Goal: Task Accomplishment & Management: Use online tool/utility

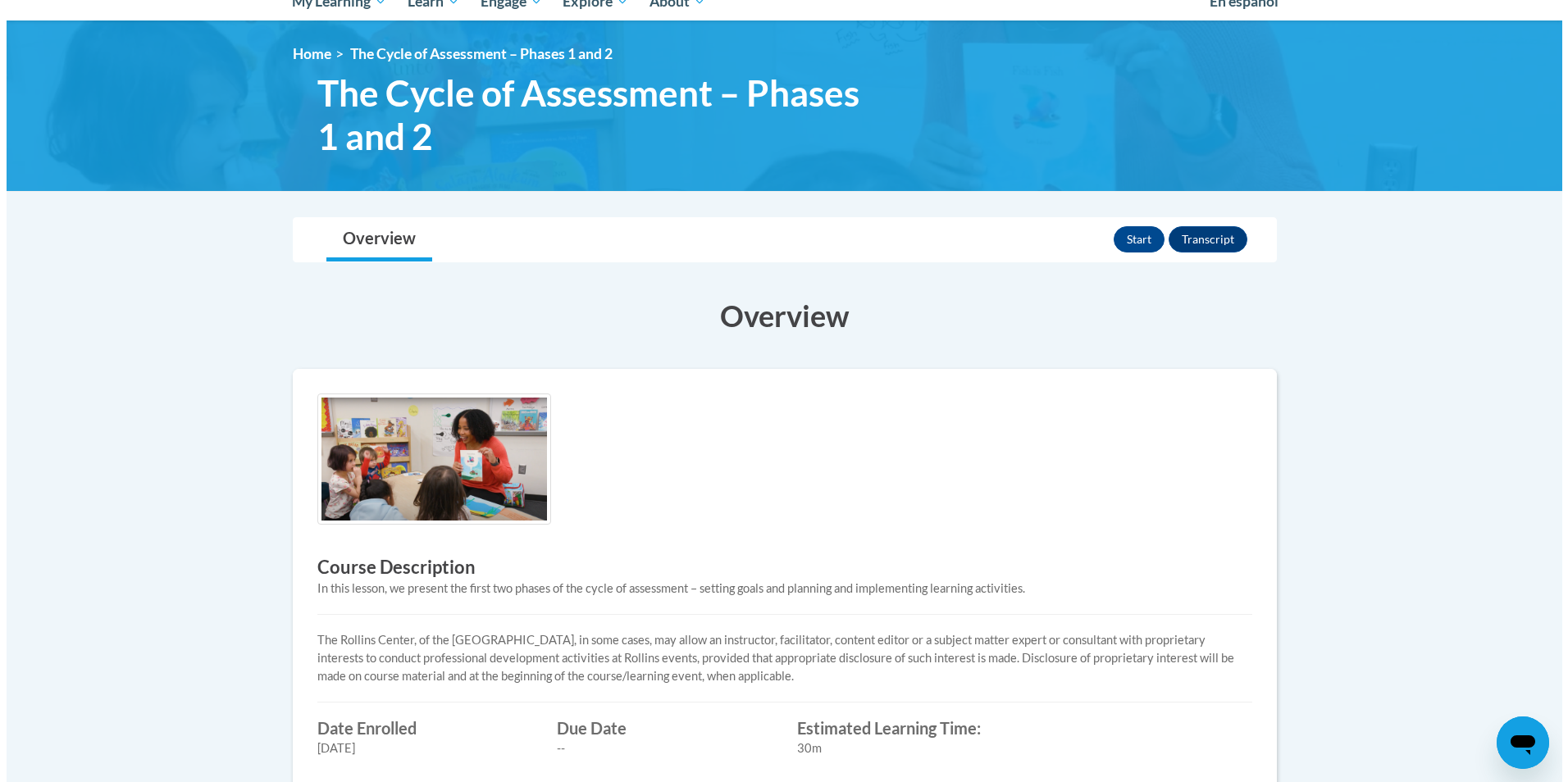
scroll to position [164, 0]
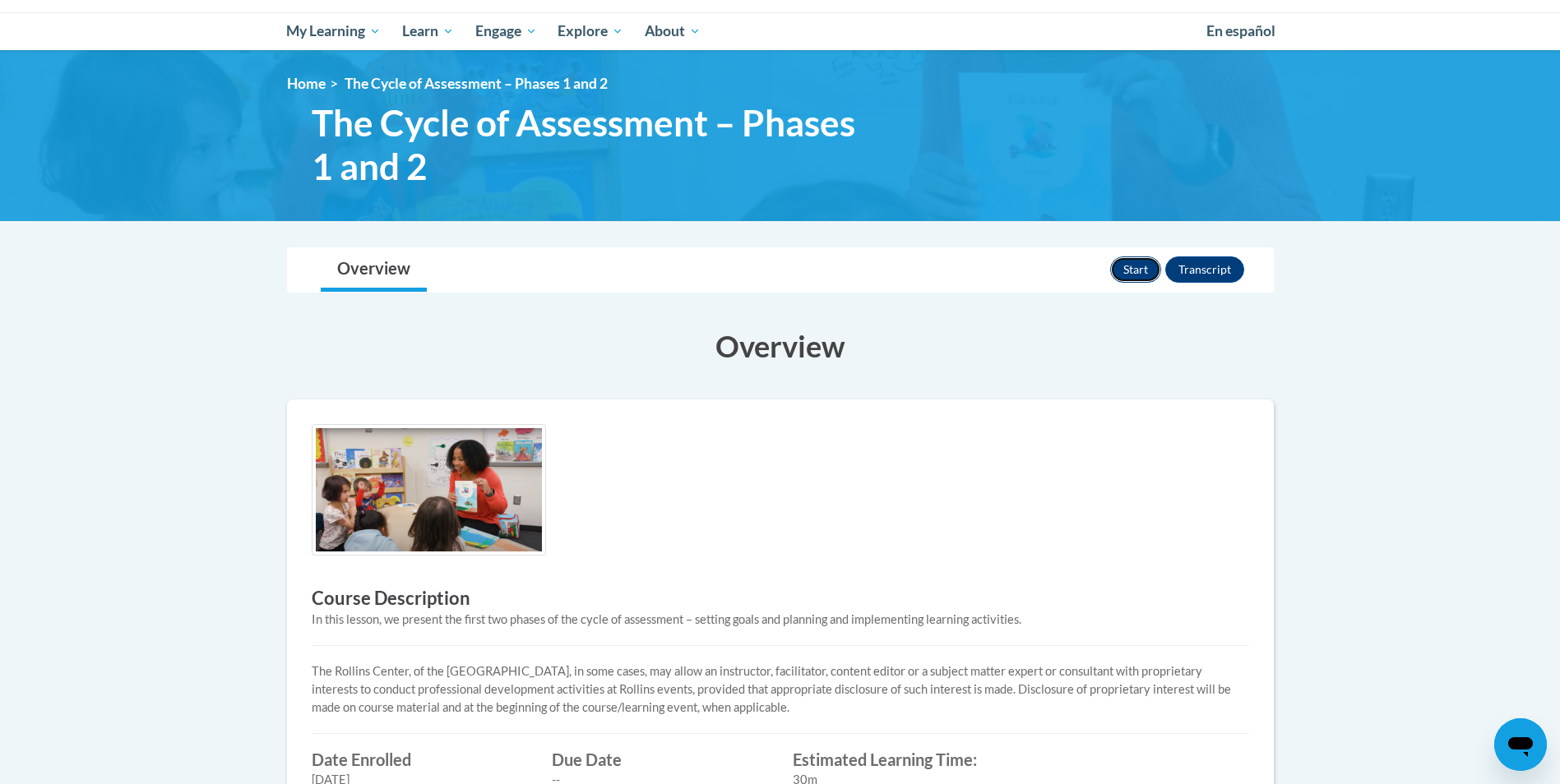
click at [1141, 268] on button "Start" at bounding box center [1136, 269] width 51 height 26
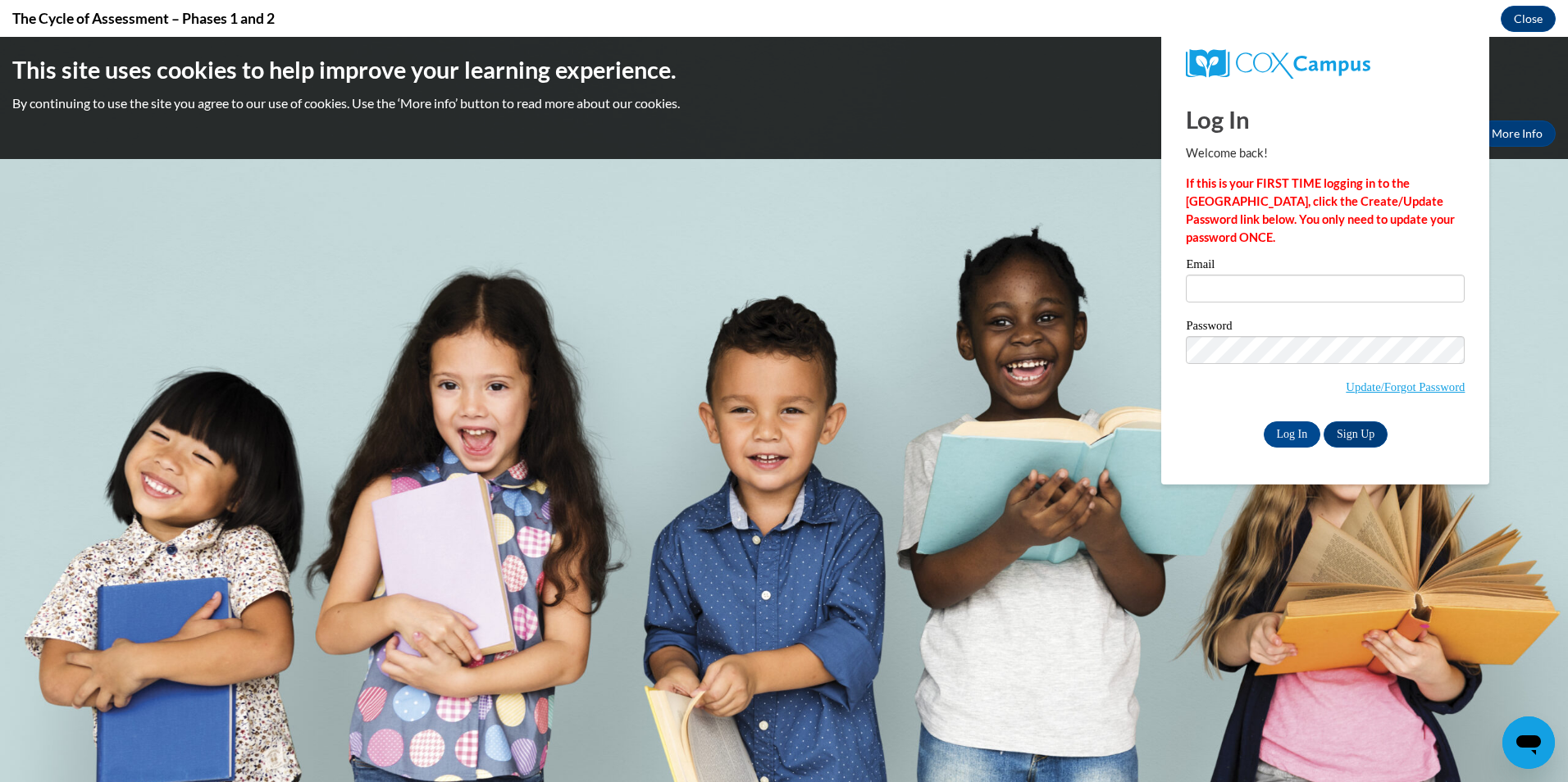
scroll to position [0, 0]
type input "mreed@fbcgp.org"
click at [1295, 431] on input "Log In" at bounding box center [1292, 435] width 57 height 26
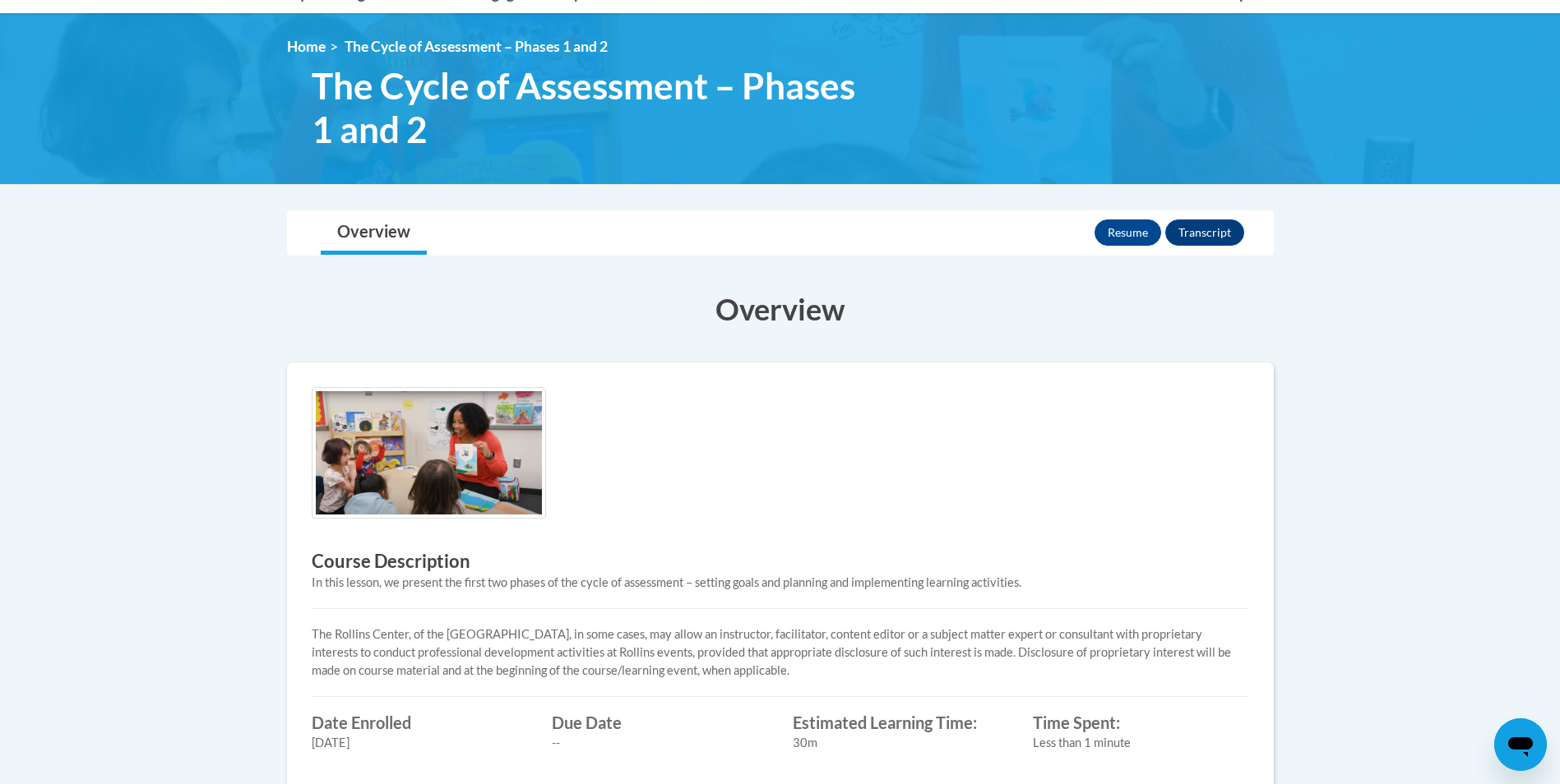
scroll to position [82, 0]
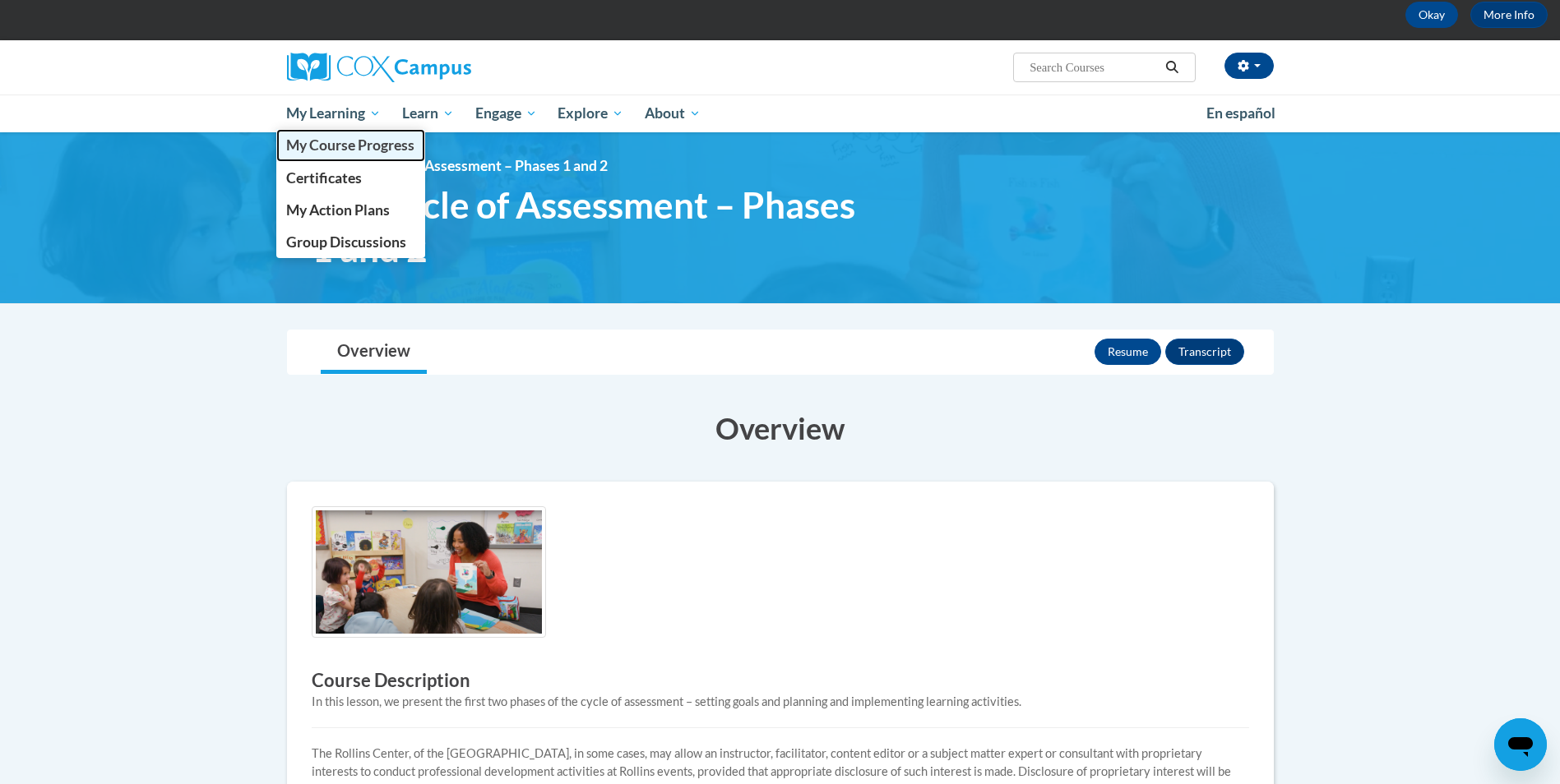
click at [369, 156] on link "My Course Progress" at bounding box center [351, 145] width 150 height 32
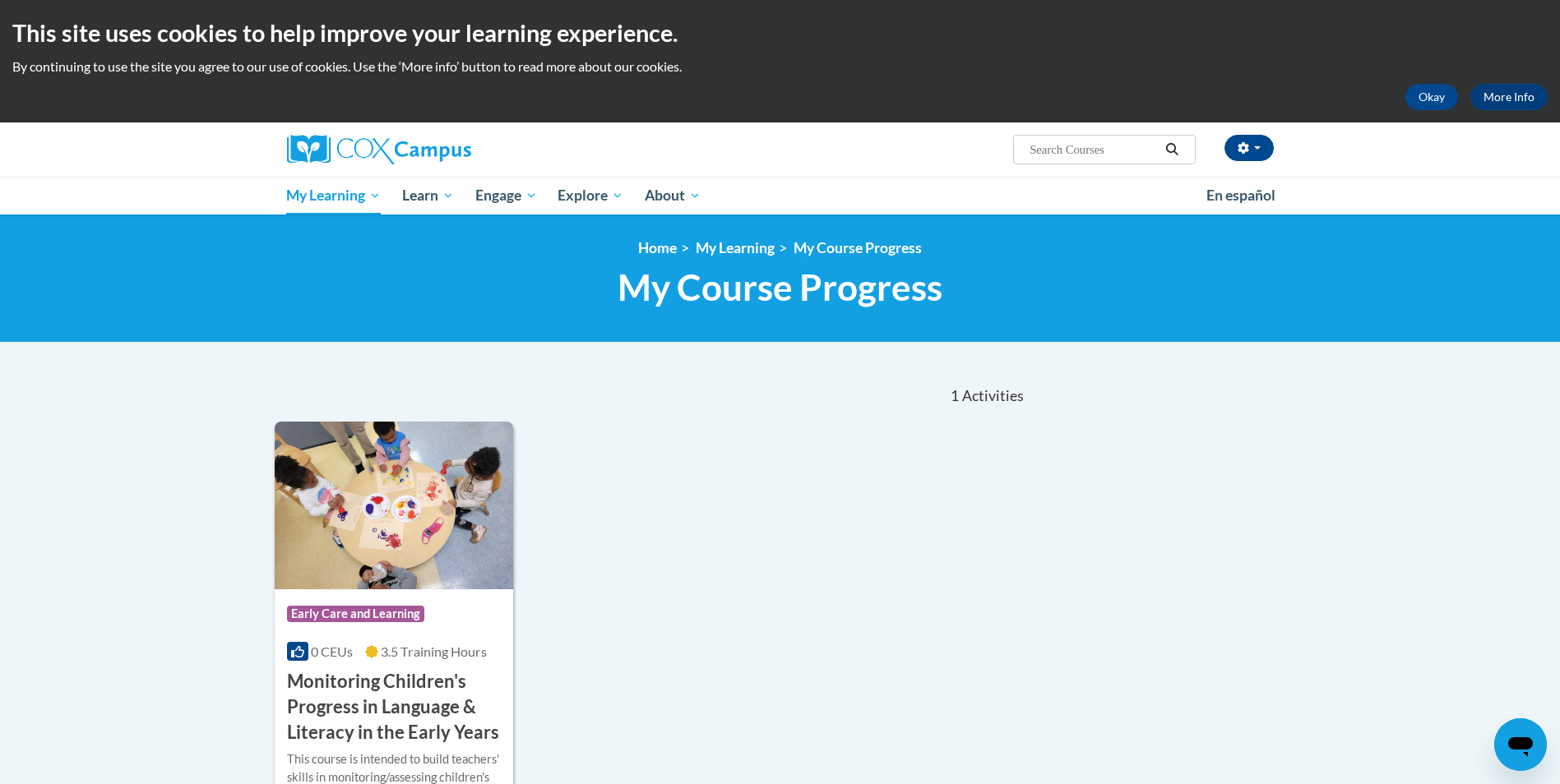
scroll to position [246, 0]
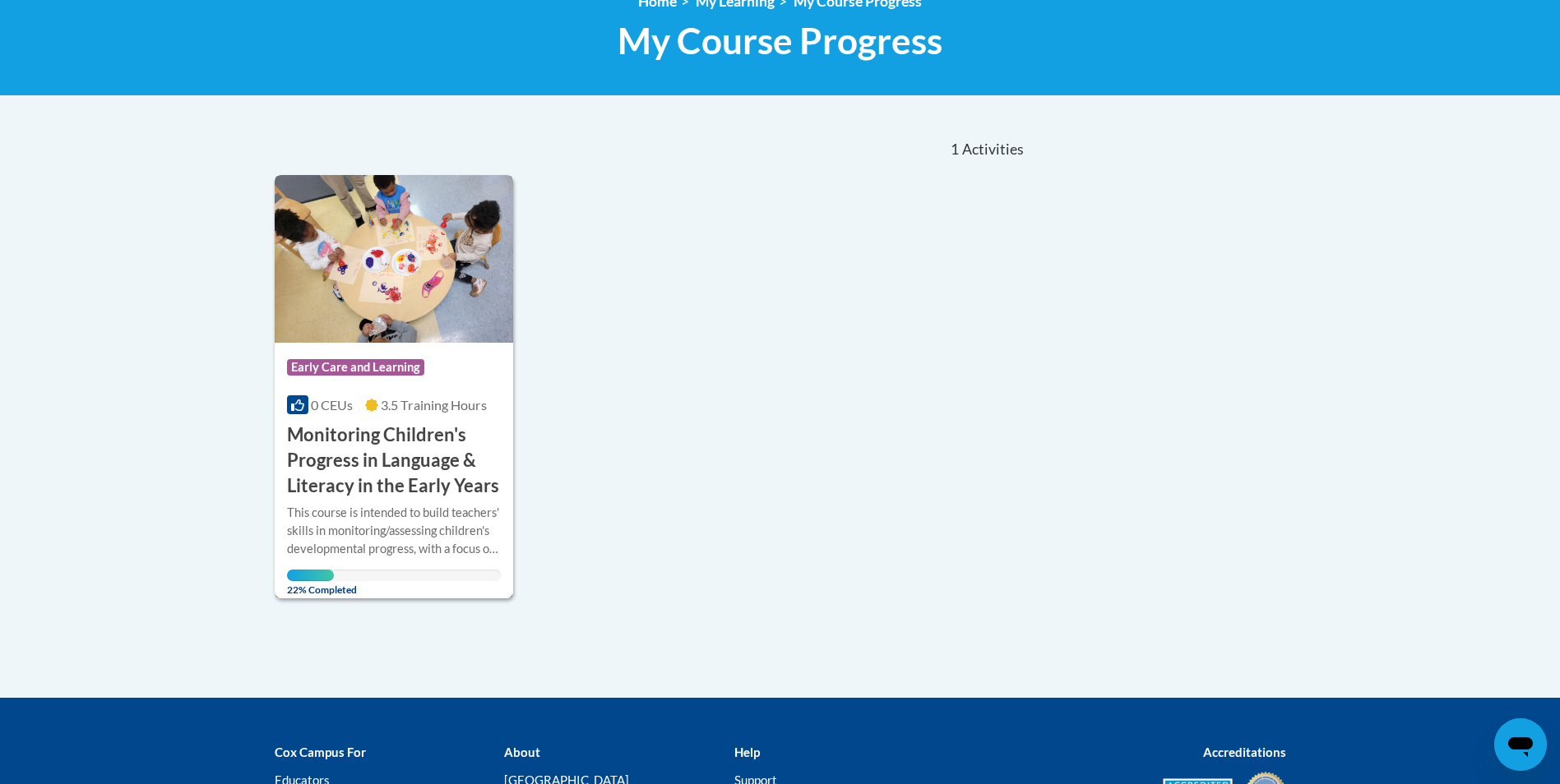
click at [365, 397] on span at bounding box center [371, 404] width 13 height 16
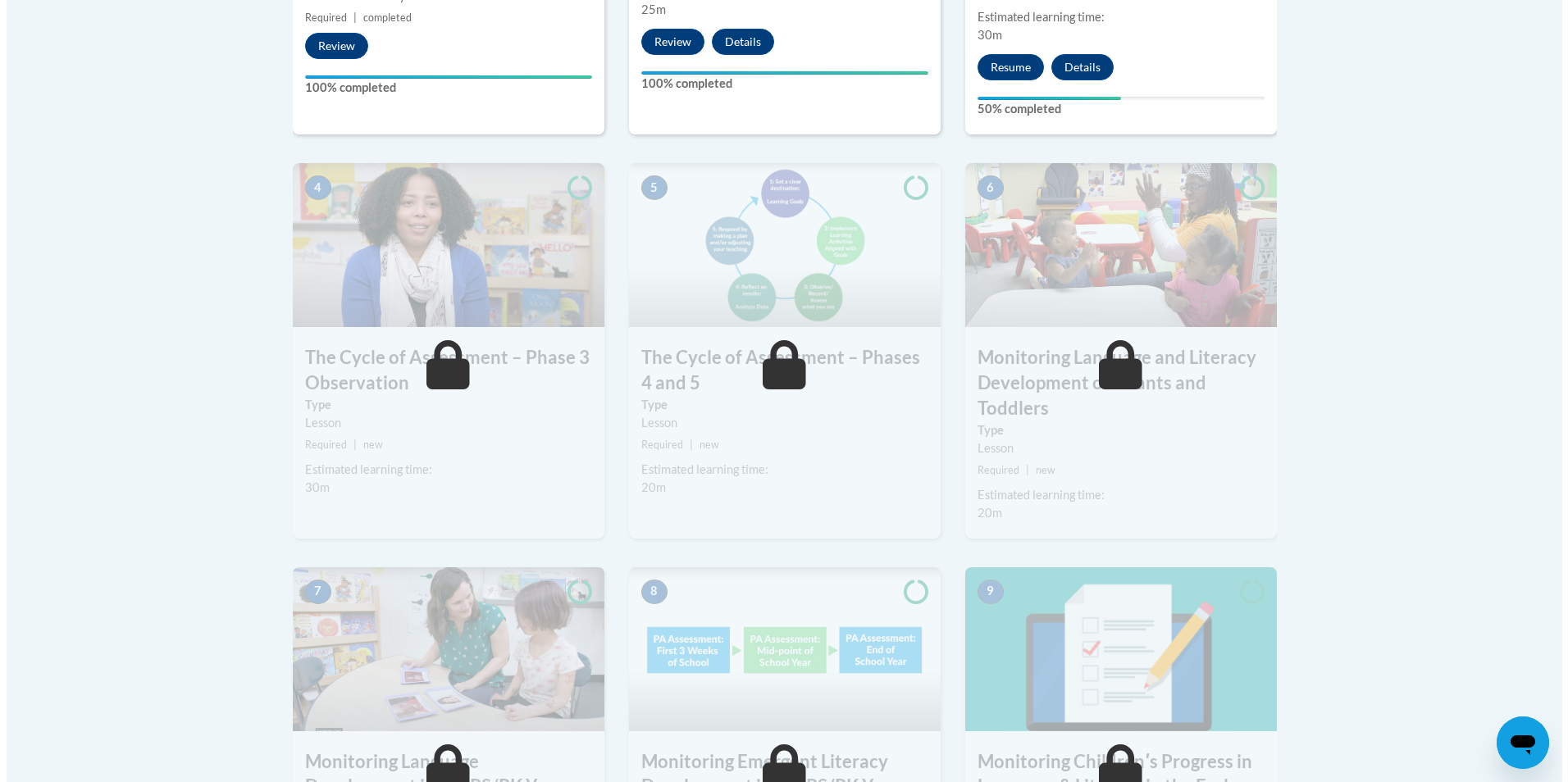
scroll to position [720, 0]
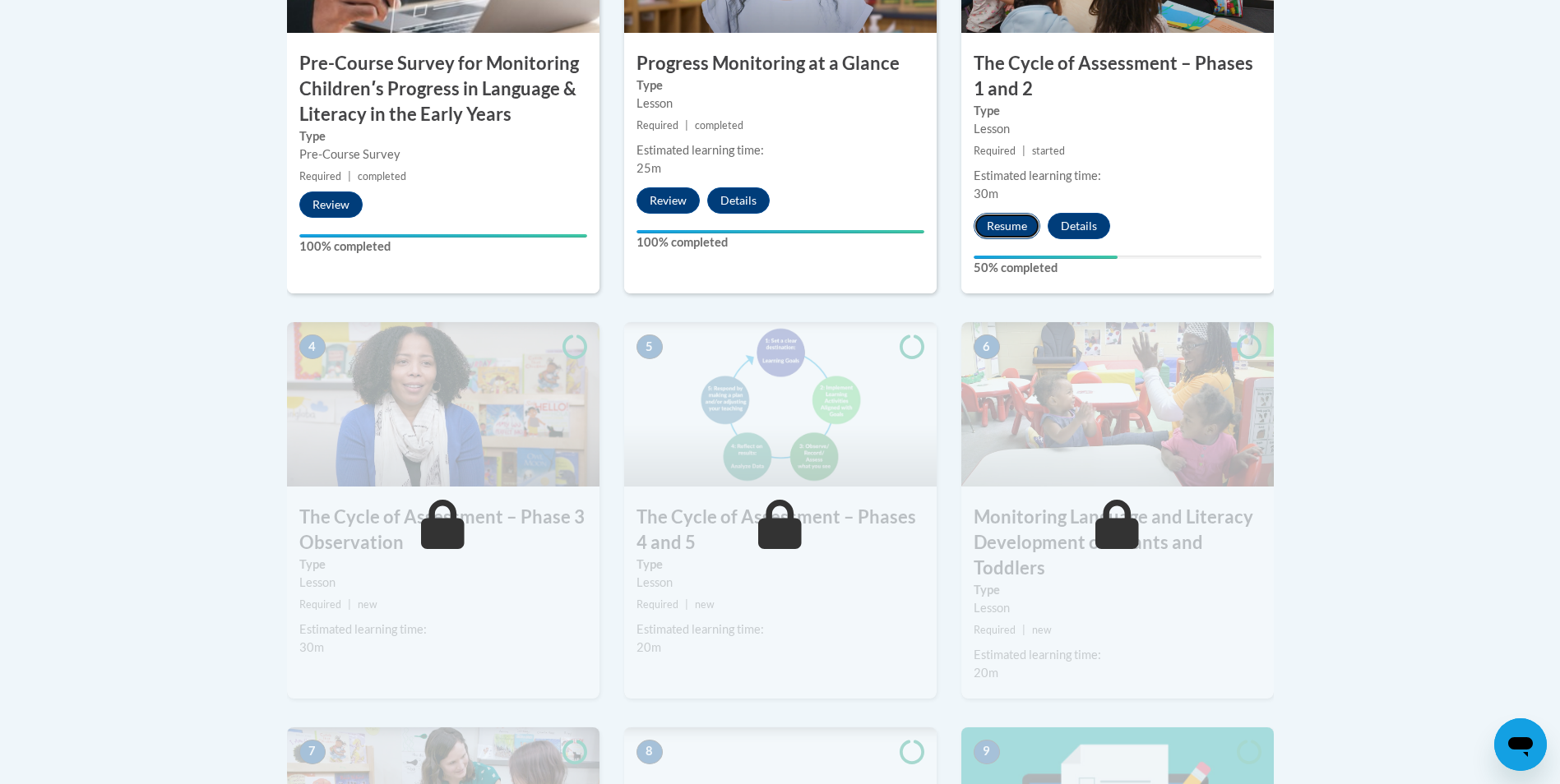
click at [1002, 228] on button "Resume" at bounding box center [1007, 226] width 67 height 26
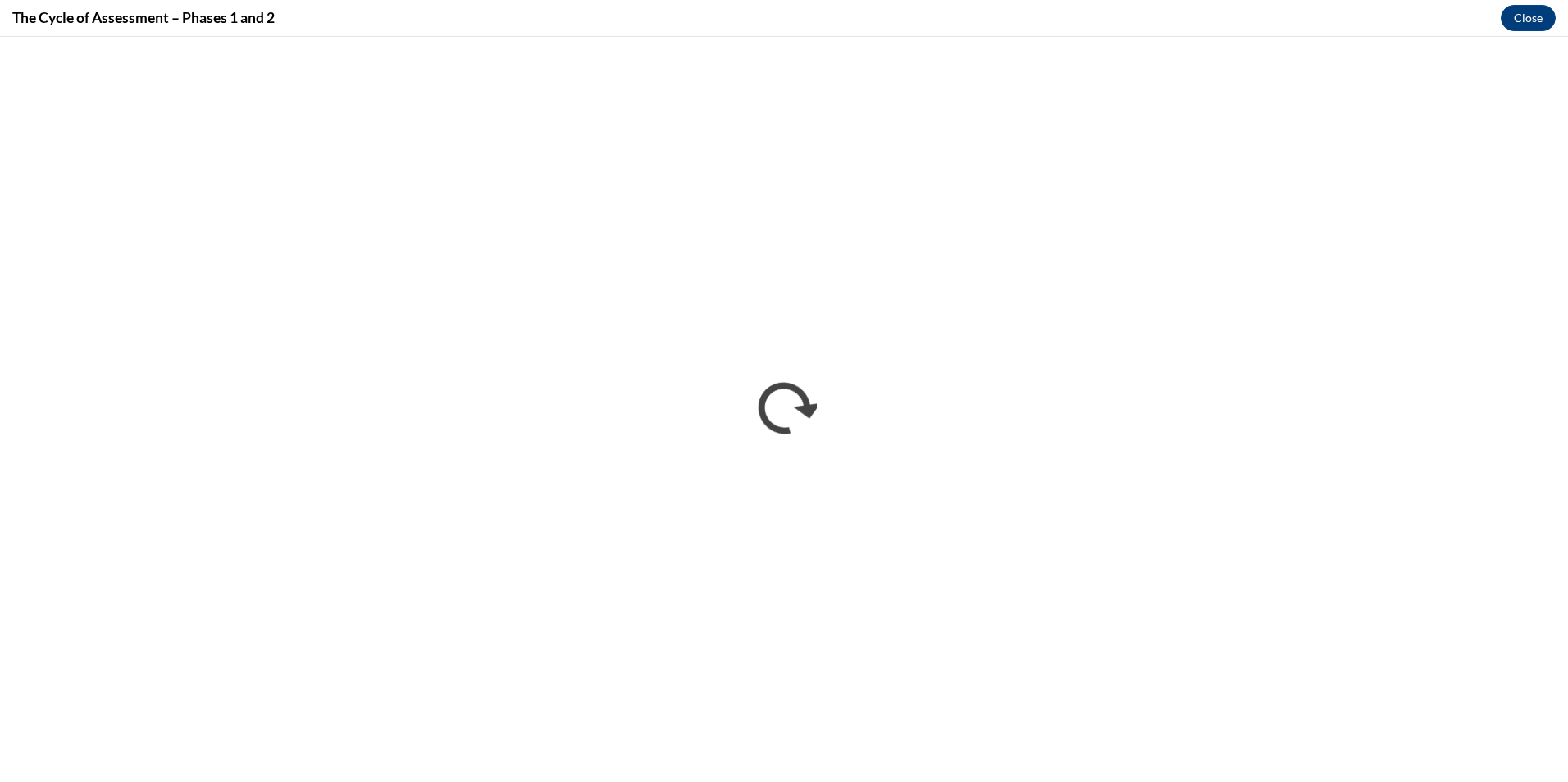
scroll to position [0, 0]
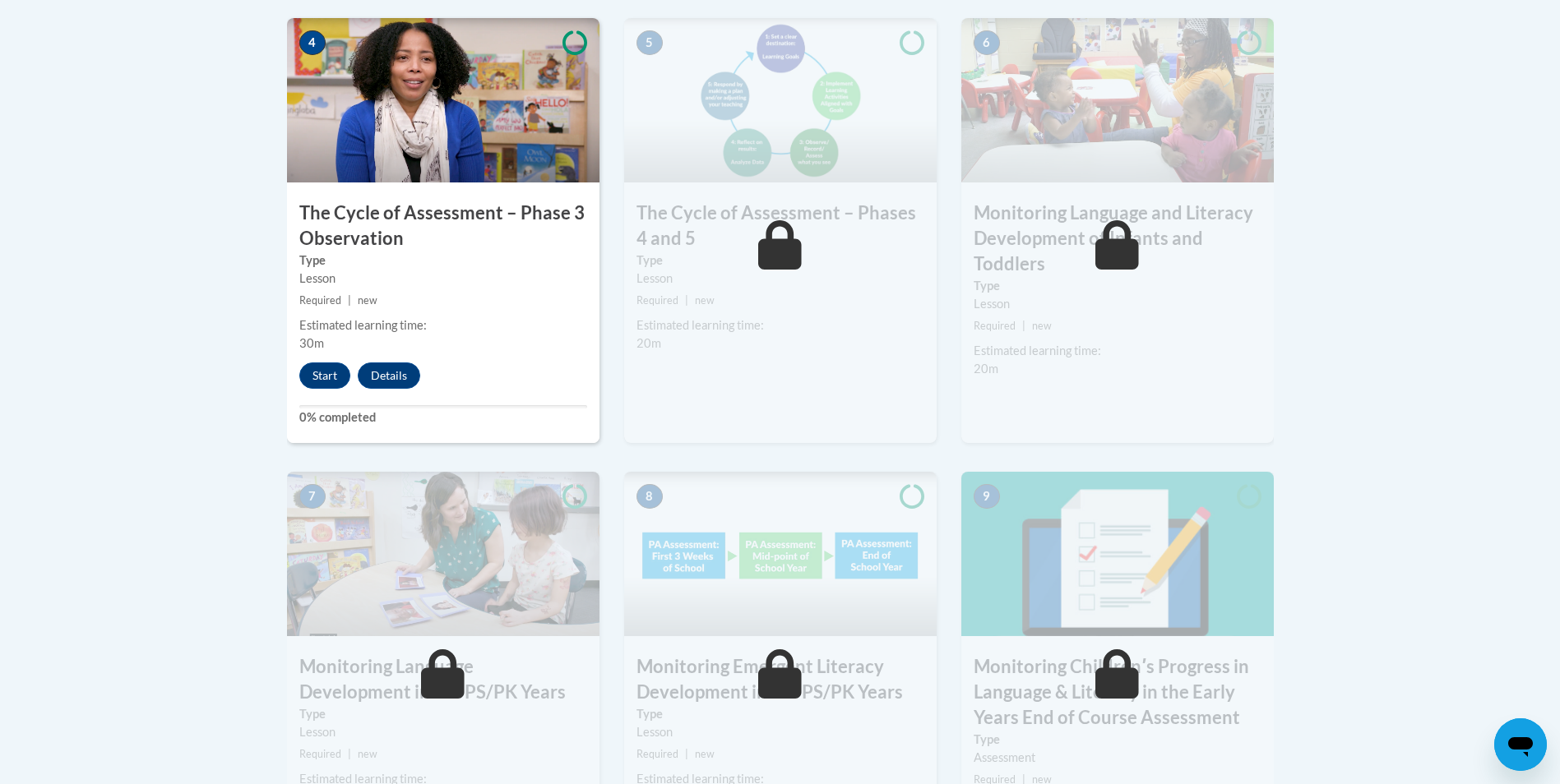
scroll to position [1151, 0]
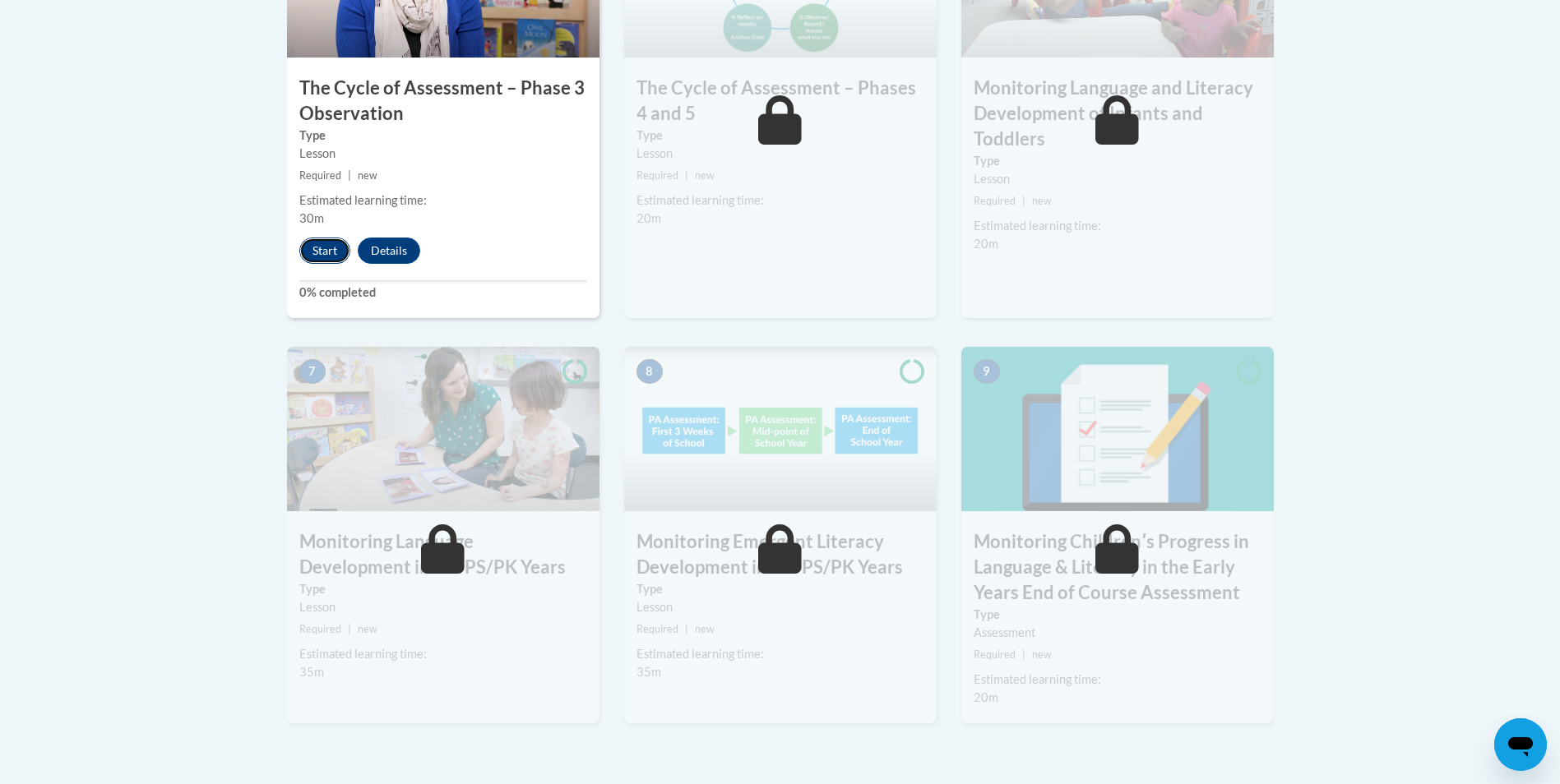
click at [328, 250] on button "Start" at bounding box center [325, 251] width 51 height 26
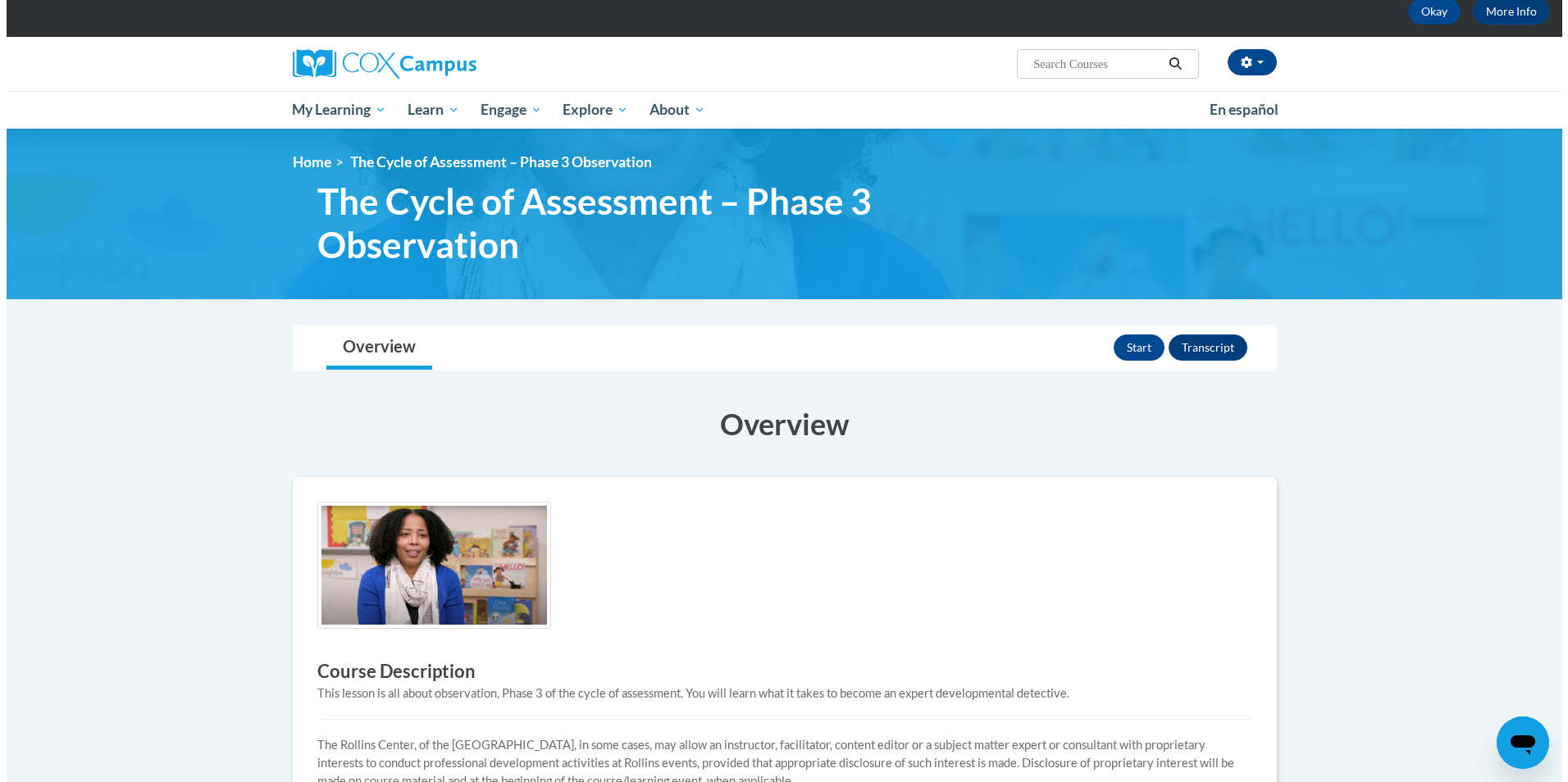
scroll to position [164, 0]
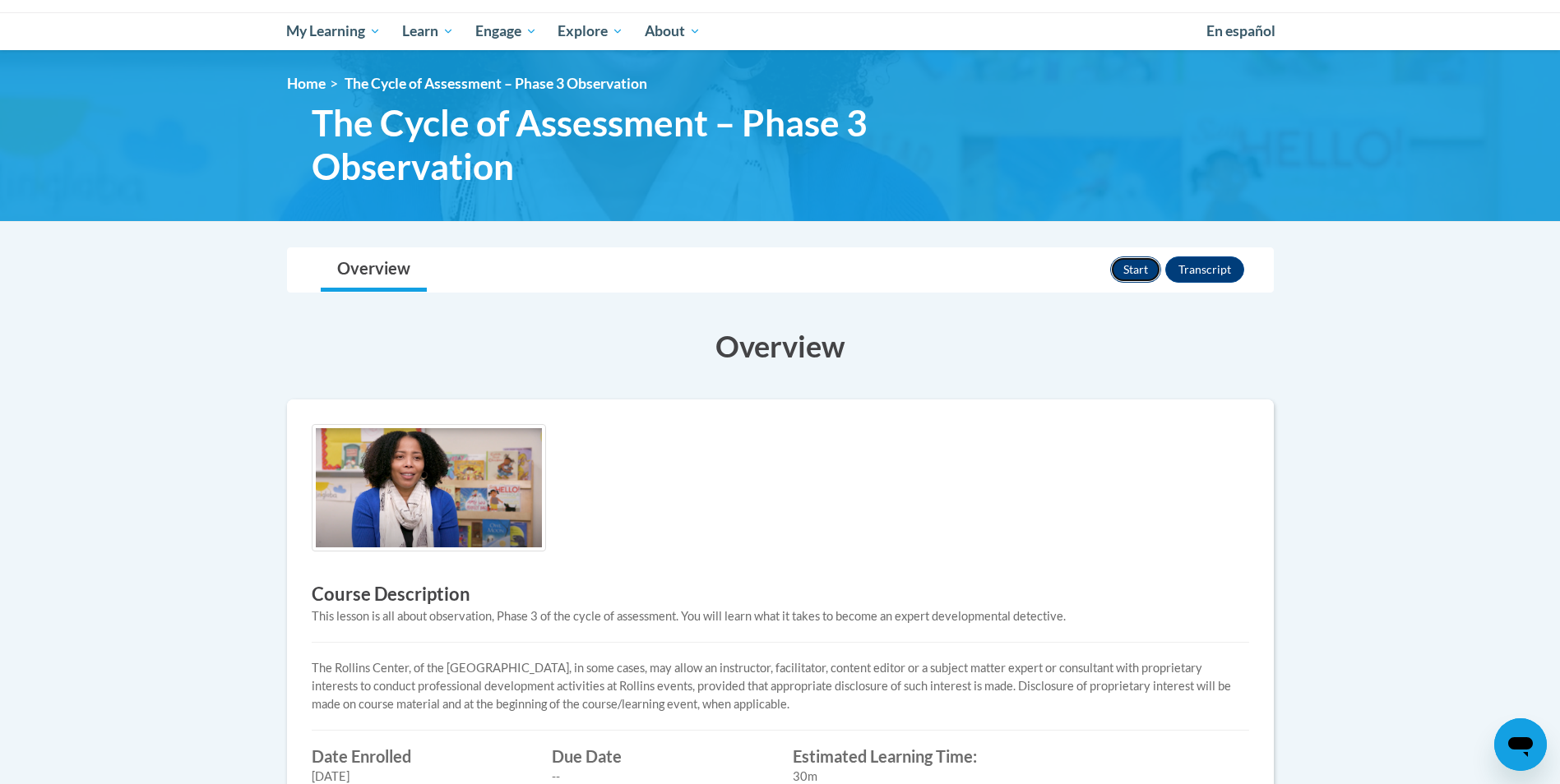
click at [1129, 265] on button "Start" at bounding box center [1136, 269] width 51 height 26
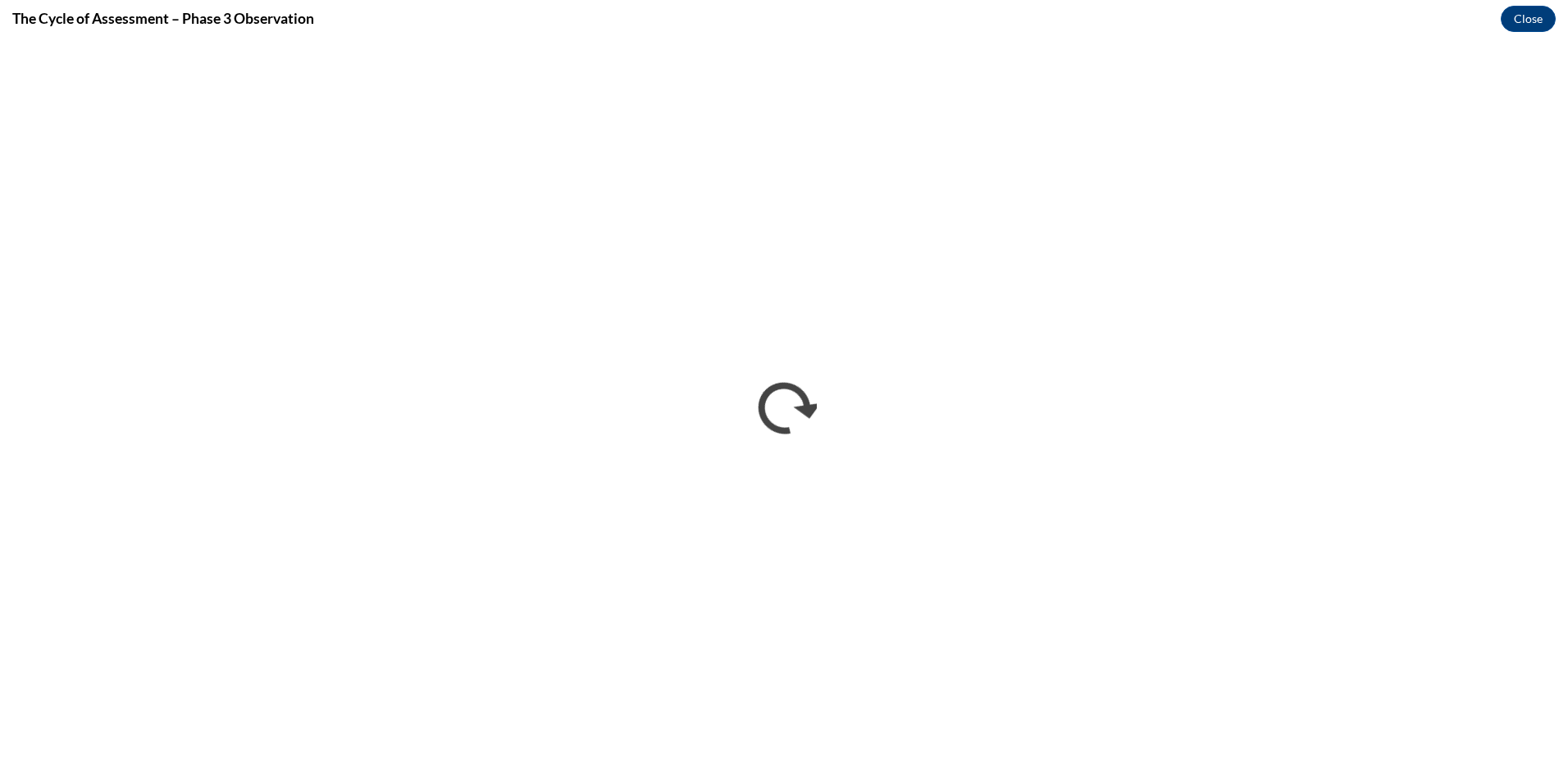
scroll to position [0, 0]
